Goal: Information Seeking & Learning: Learn about a topic

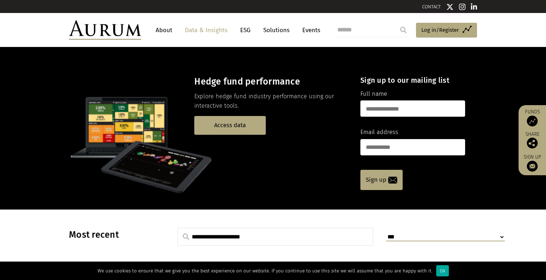
click at [166, 28] on link "About" at bounding box center [164, 29] width 24 height 13
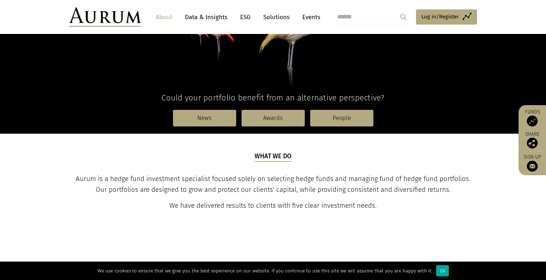
scroll to position [164, 0]
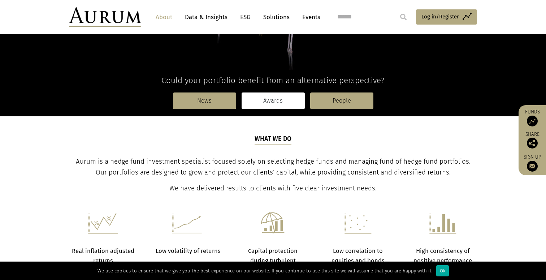
click at [266, 101] on link "Awards" at bounding box center [272, 100] width 63 height 17
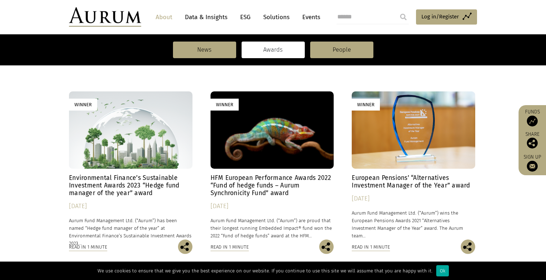
scroll to position [841, 0]
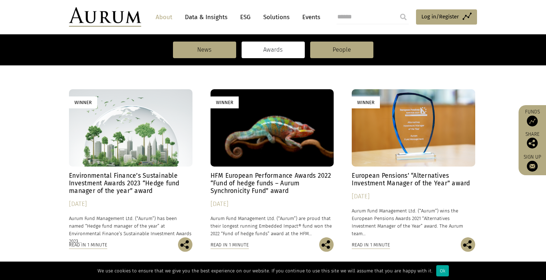
click at [217, 20] on link "Data & Insights" at bounding box center [206, 16] width 50 height 13
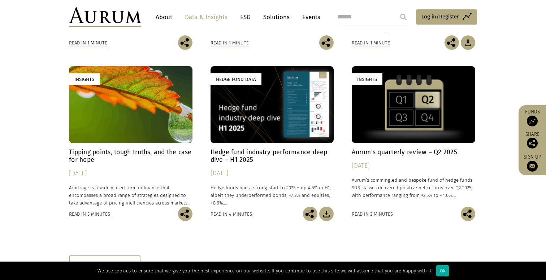
scroll to position [283, 0]
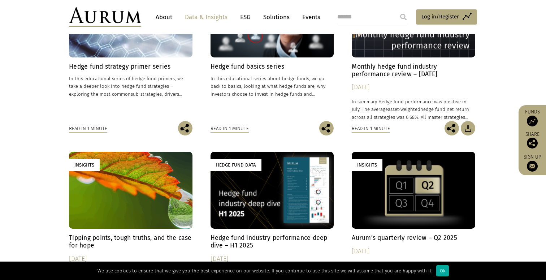
click at [263, 209] on div "Hedge Fund Data" at bounding box center [271, 190] width 123 height 77
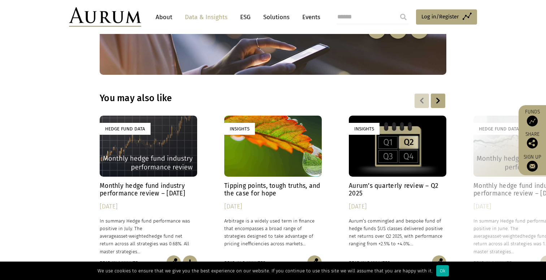
scroll to position [2064, 0]
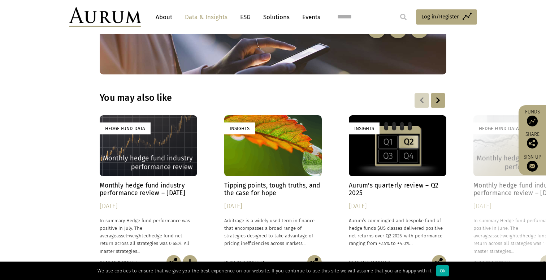
click at [154, 146] on div "Hedge Fund Data" at bounding box center [148, 145] width 97 height 61
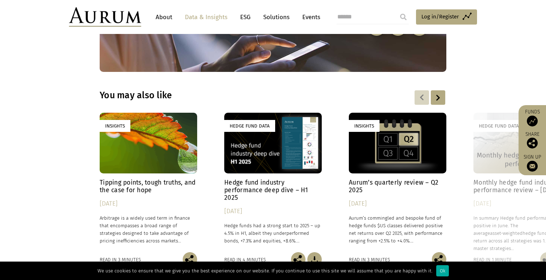
scroll to position [1018, 0]
